Goal: Find specific page/section: Find specific page/section

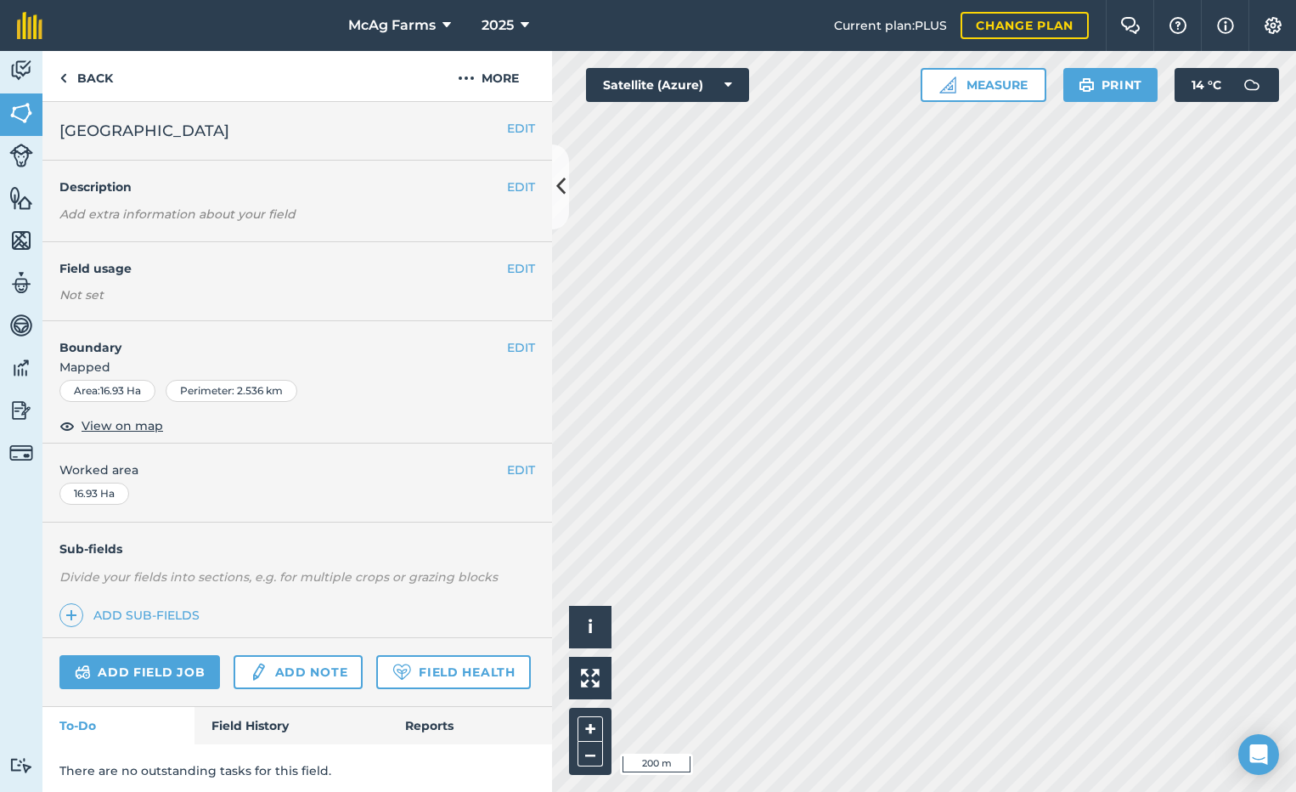
click at [130, 75] on div "Back More" at bounding box center [297, 76] width 510 height 51
click at [103, 83] on link "Back" at bounding box center [85, 76] width 87 height 50
click at [566, 190] on button at bounding box center [560, 186] width 17 height 85
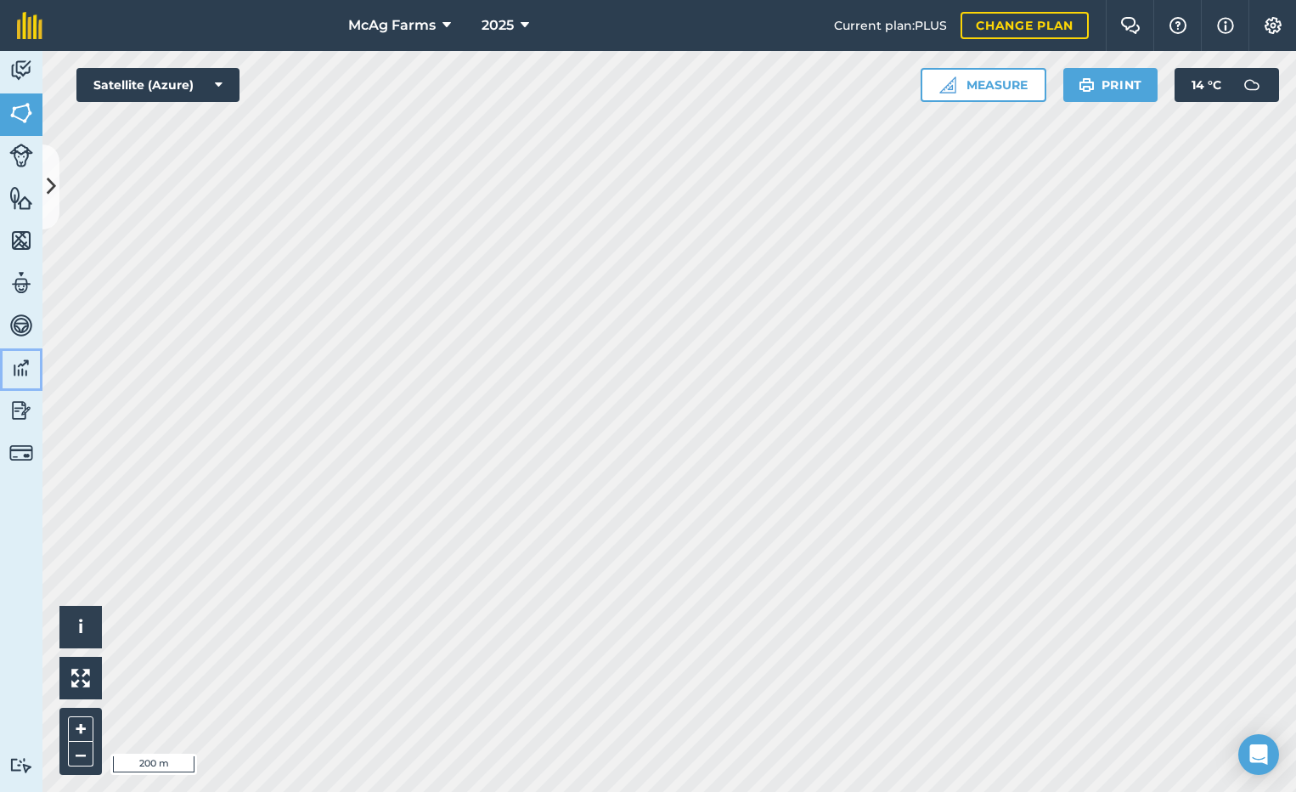
click at [22, 360] on img at bounding box center [21, 367] width 24 height 25
click at [31, 364] on img at bounding box center [21, 367] width 24 height 25
click at [54, 186] on icon at bounding box center [51, 187] width 9 height 30
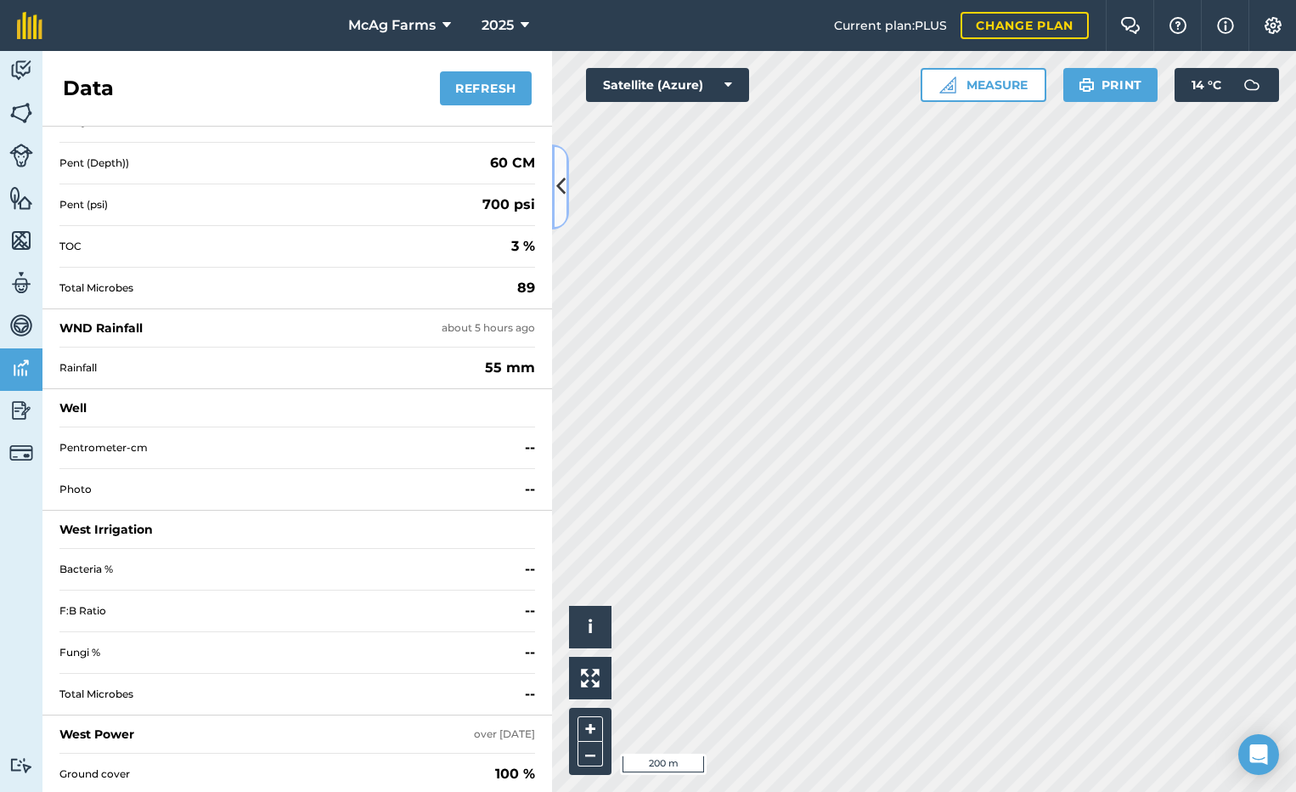
scroll to position [2868, 0]
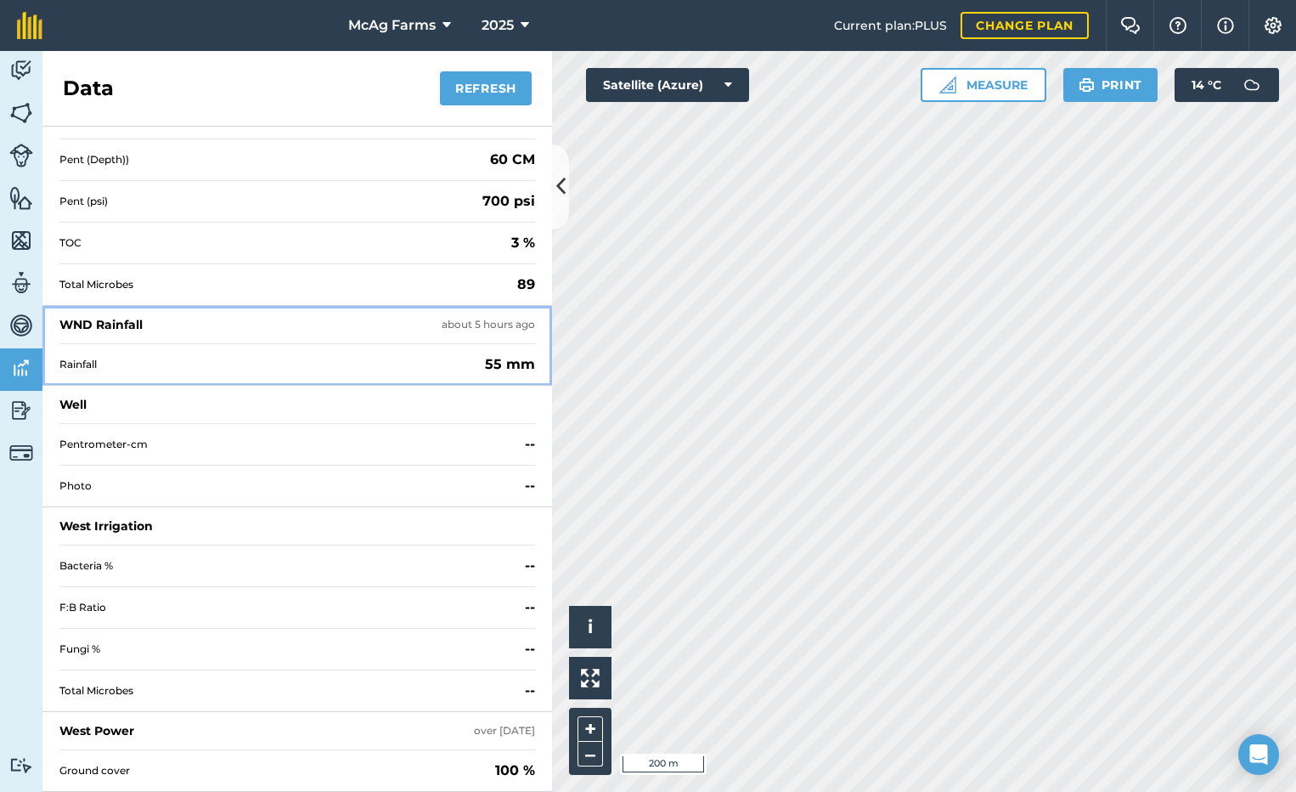
click at [76, 361] on span "Rainfall" at bounding box center [268, 365] width 419 height 14
